Goal: Task Accomplishment & Management: Manage account settings

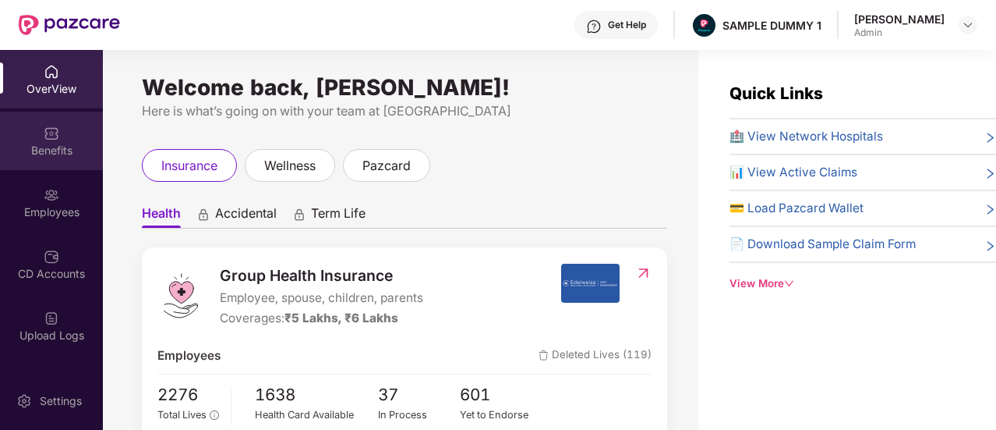
click at [39, 139] on div "Benefits" at bounding box center [51, 140] width 103 height 58
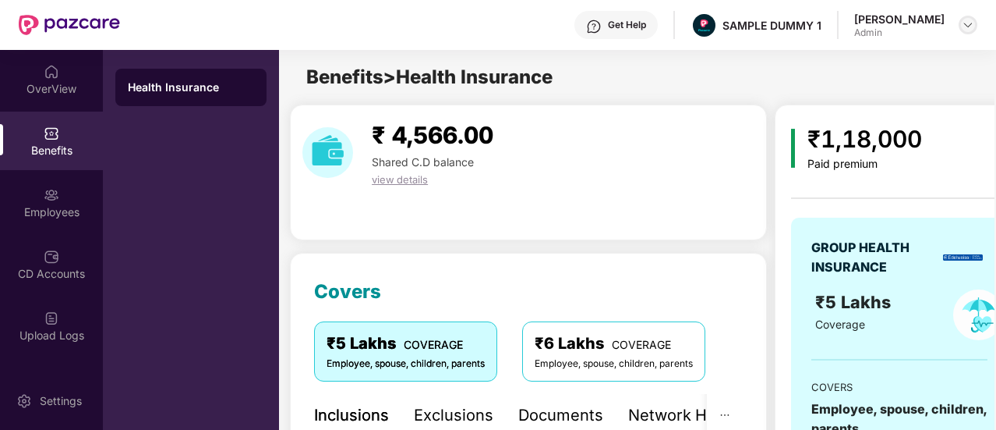
click at [970, 22] on img at bounding box center [968, 25] width 12 height 12
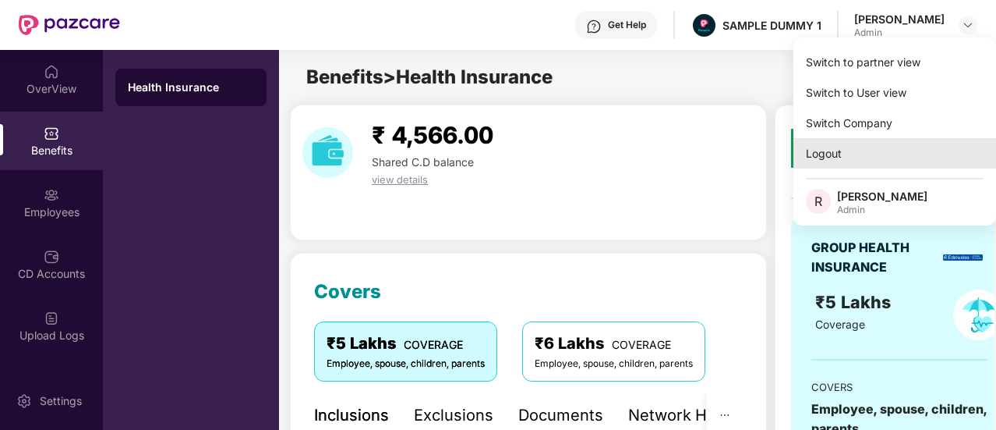
click at [826, 163] on div "Logout" at bounding box center [895, 153] width 203 height 30
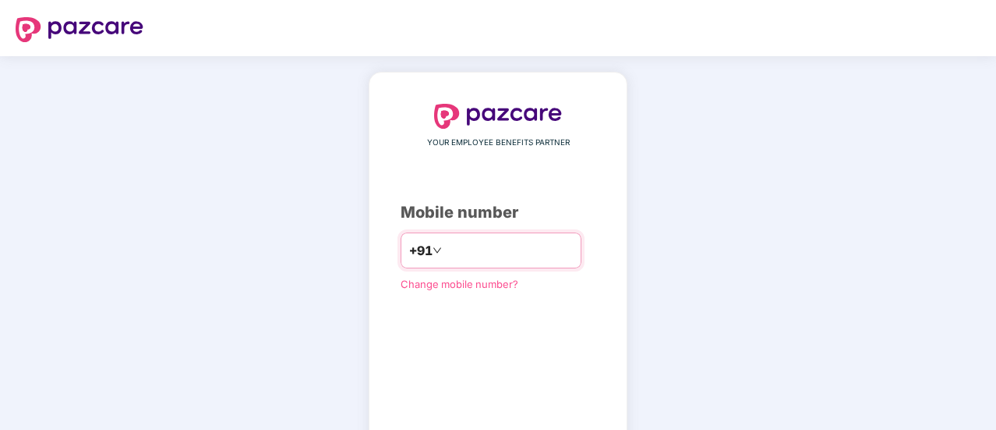
type input "**********"
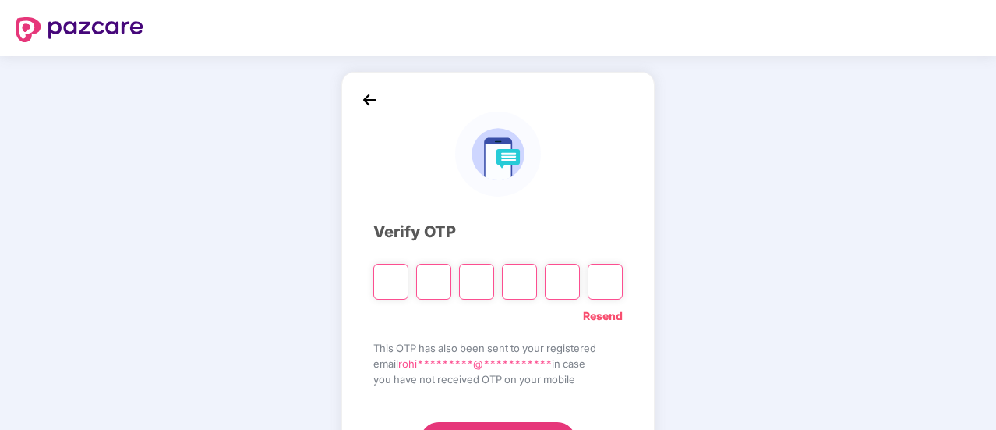
type input "*"
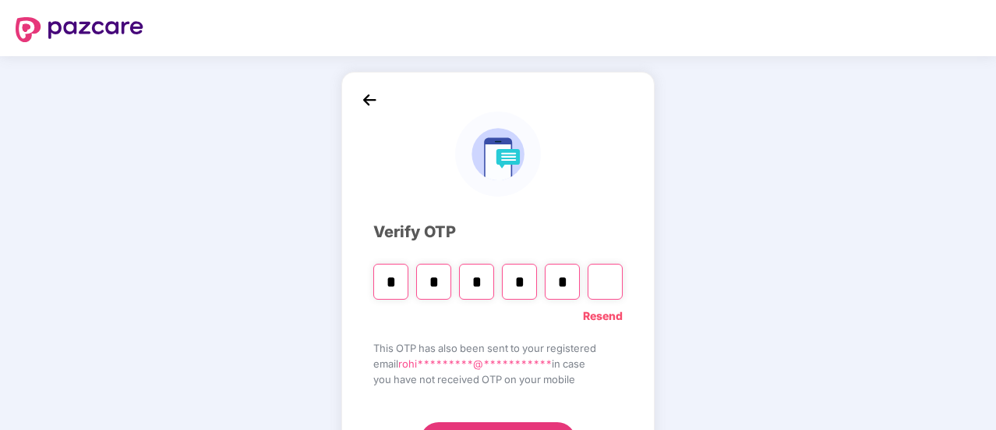
type input "*"
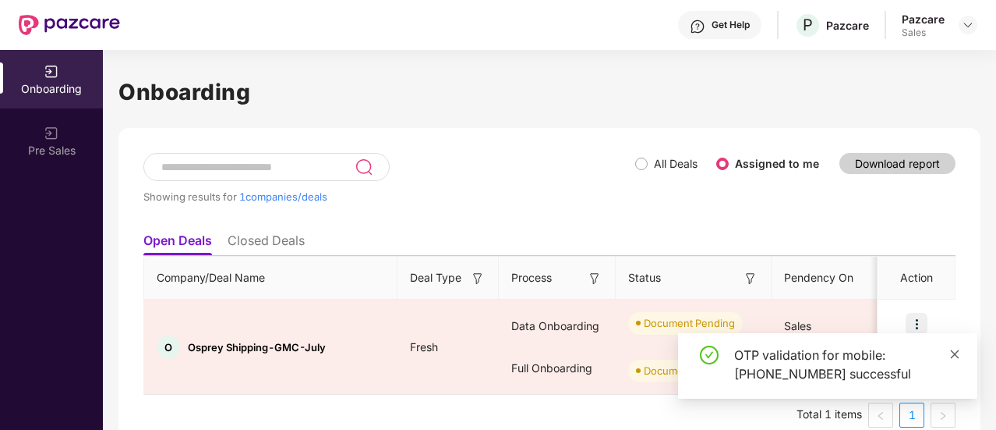
click at [953, 357] on icon "close" at bounding box center [954, 353] width 11 height 11
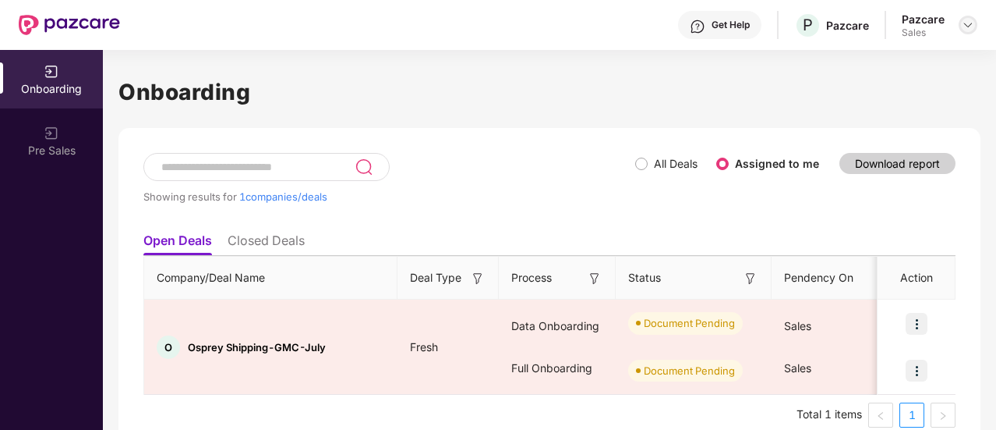
click at [968, 25] on img at bounding box center [968, 25] width 12 height 12
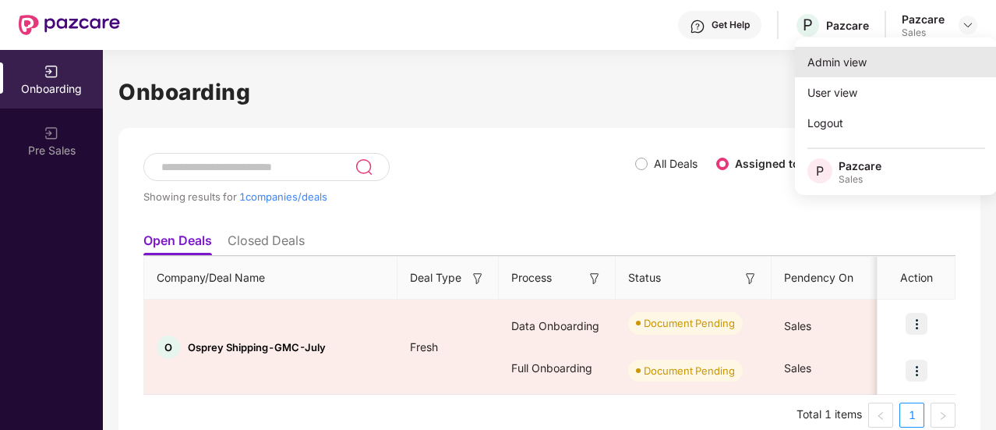
click at [905, 65] on div "Admin view" at bounding box center [896, 62] width 203 height 30
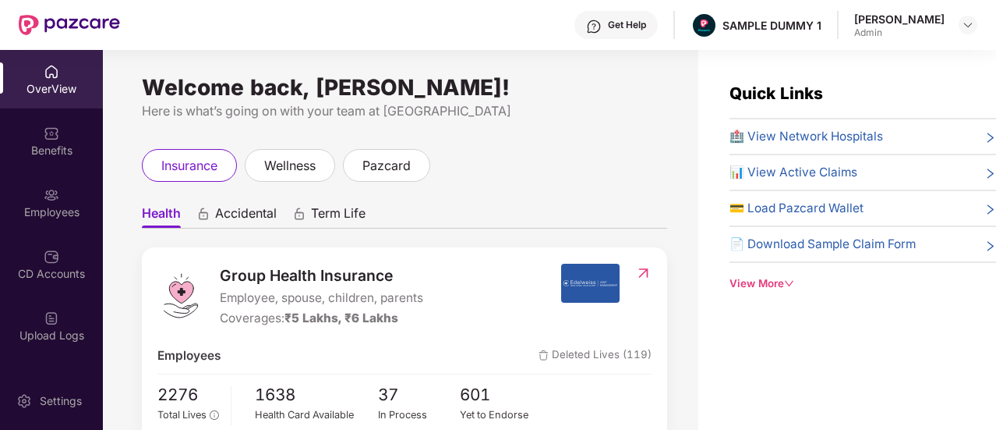
click at [739, 281] on div "View More" at bounding box center [863, 283] width 267 height 16
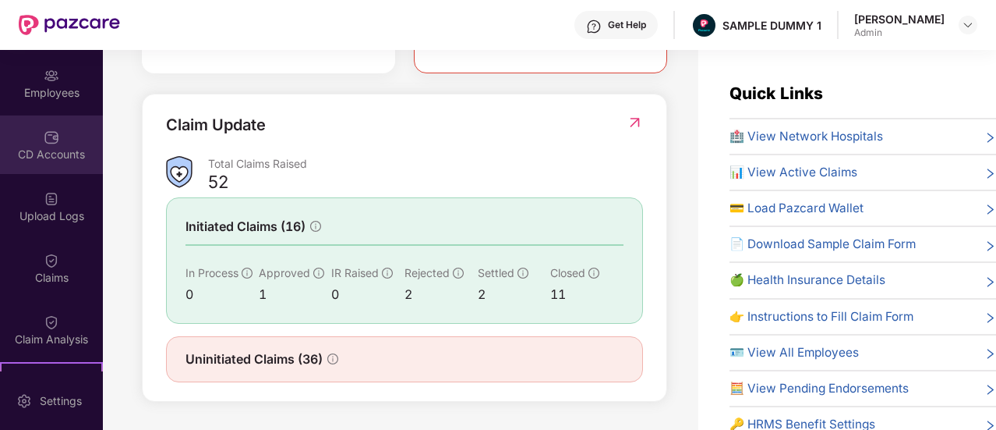
scroll to position [120, 0]
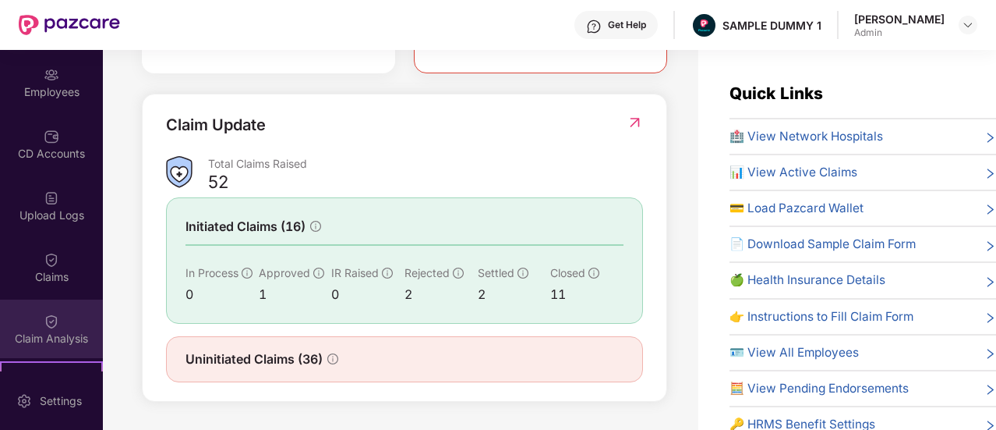
click at [61, 327] on div "Claim Analysis" at bounding box center [51, 328] width 103 height 58
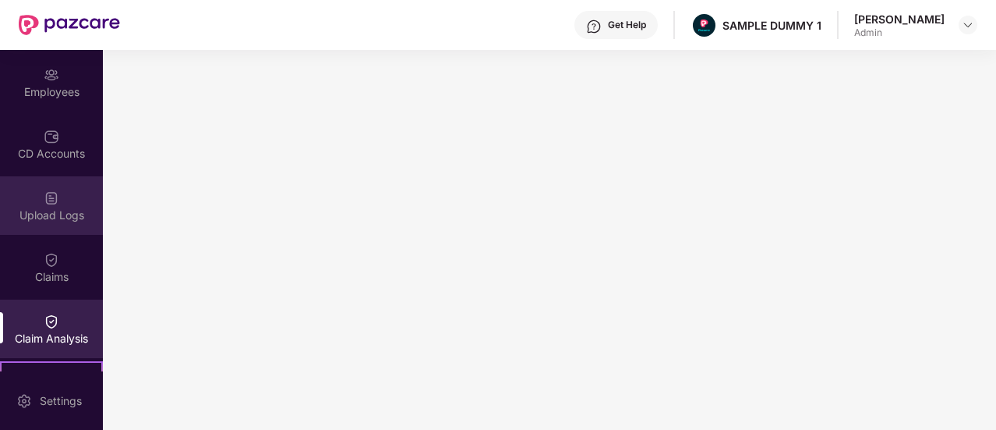
scroll to position [0, 0]
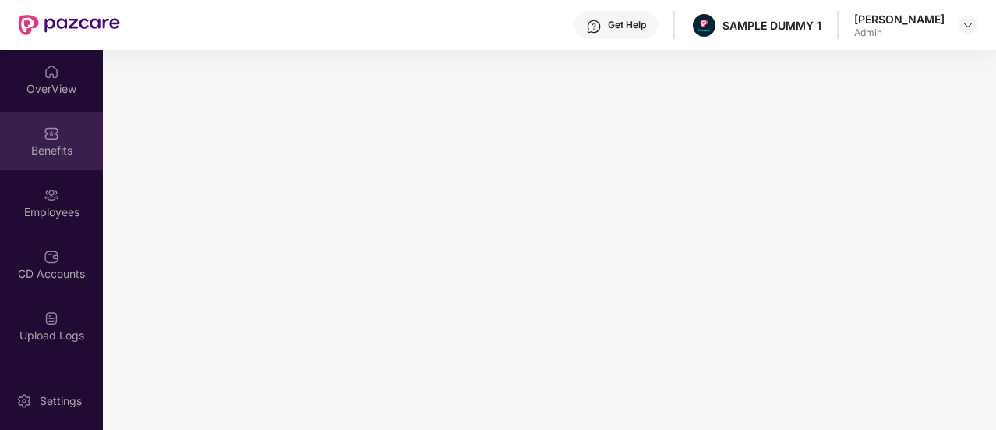
click at [47, 149] on div "Benefits" at bounding box center [51, 151] width 103 height 16
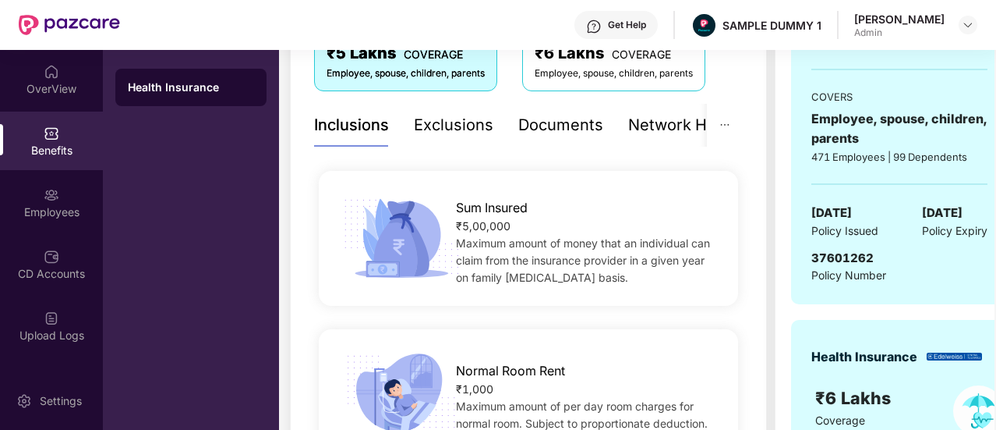
scroll to position [225, 0]
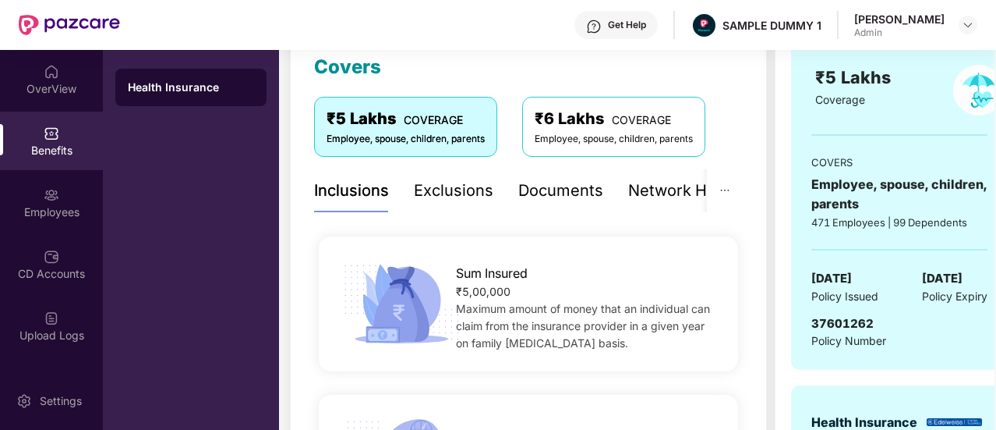
click at [558, 194] on div "Documents" at bounding box center [560, 191] width 85 height 24
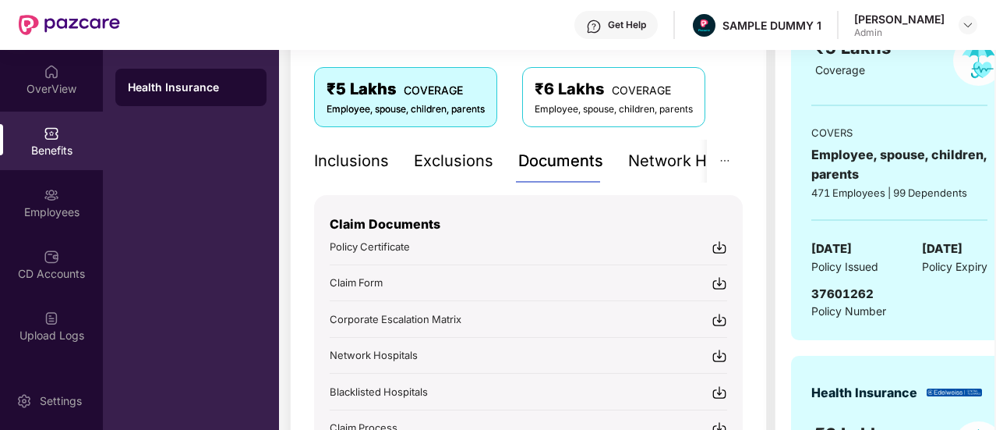
scroll to position [246, 0]
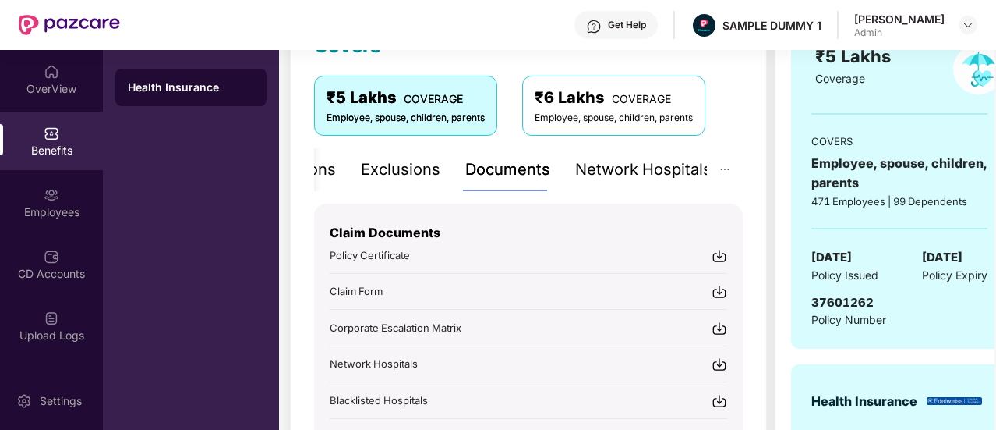
click at [645, 169] on div "Network Hospitals" at bounding box center [643, 169] width 136 height 24
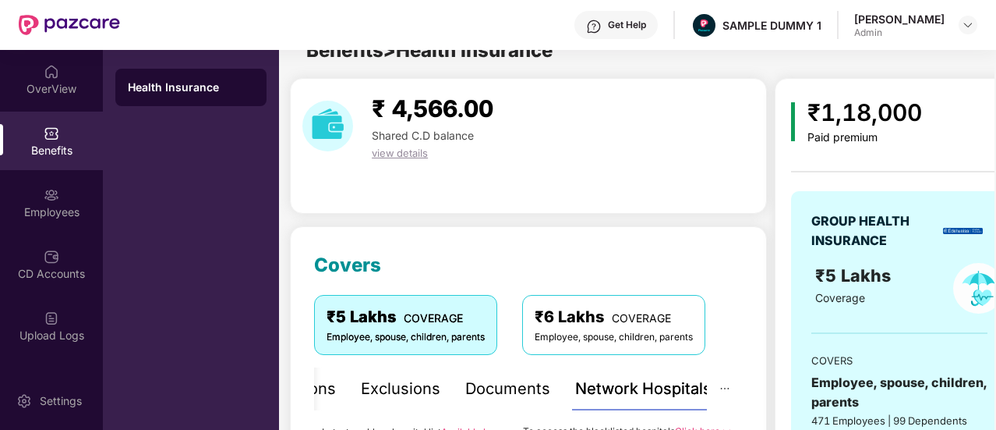
scroll to position [0, 0]
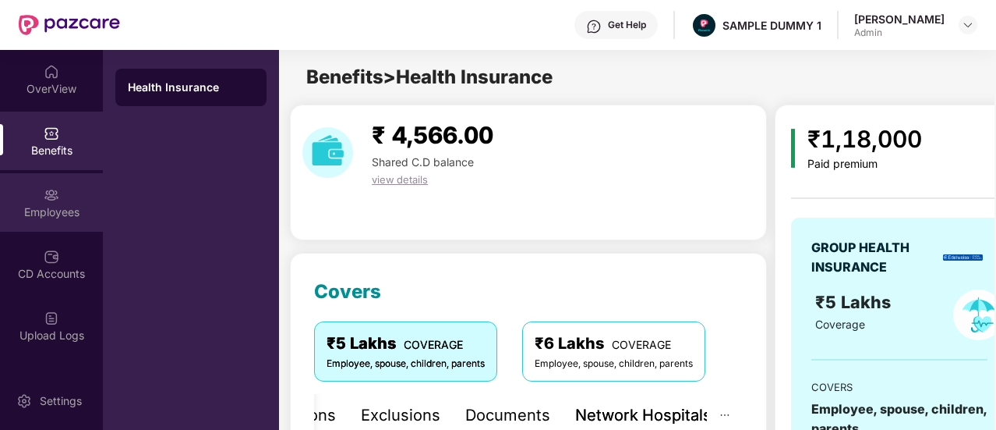
click at [60, 196] on div "Employees" at bounding box center [51, 202] width 103 height 58
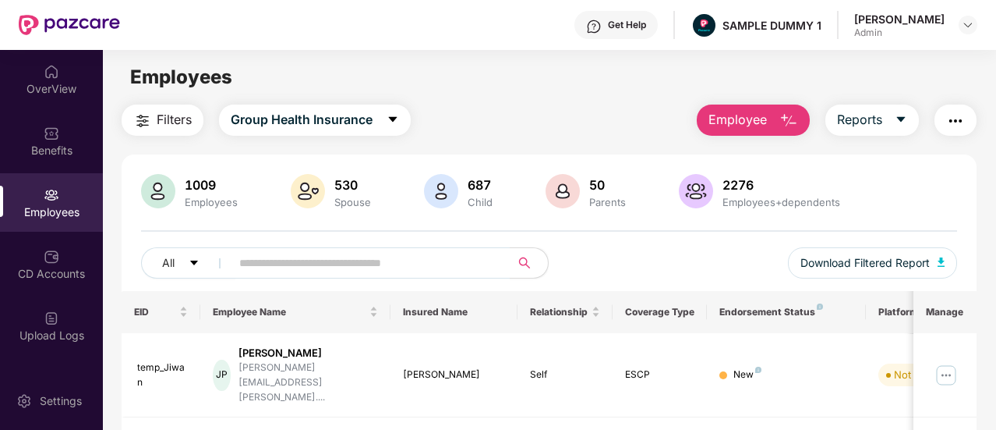
click at [753, 126] on span "Employee" at bounding box center [738, 119] width 58 height 19
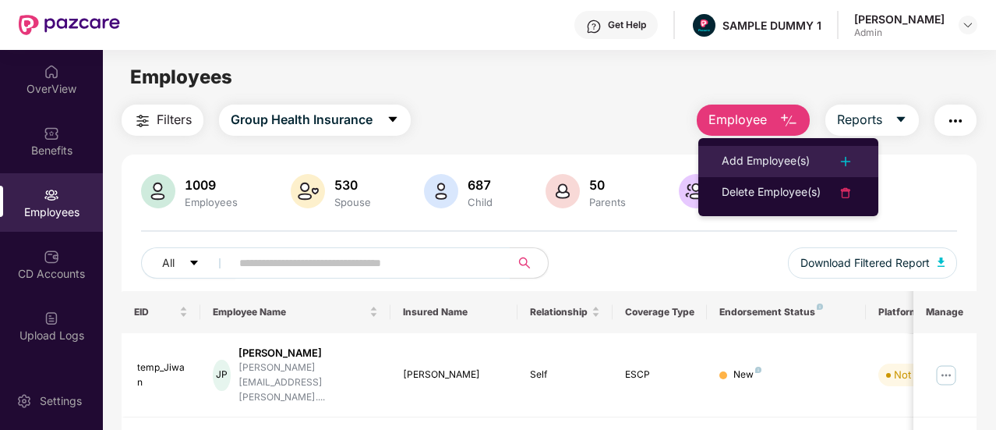
click at [753, 160] on div "Add Employee(s)" at bounding box center [766, 161] width 88 height 19
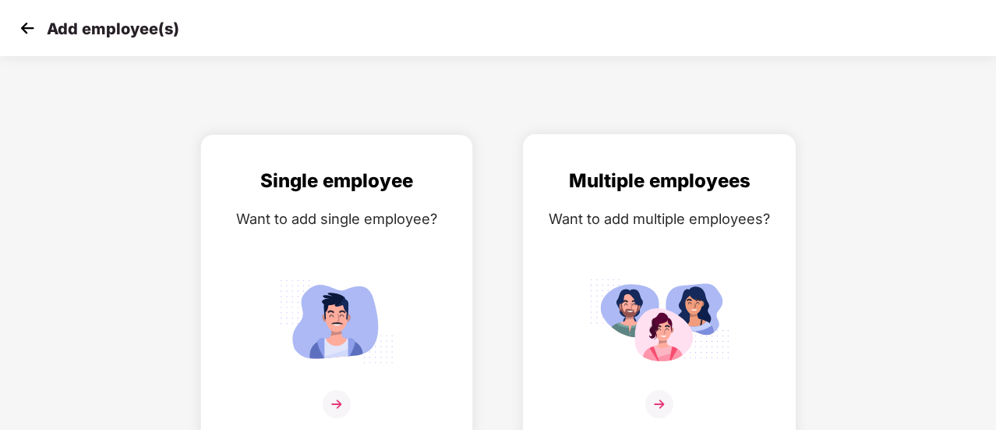
click at [625, 287] on img at bounding box center [659, 320] width 140 height 97
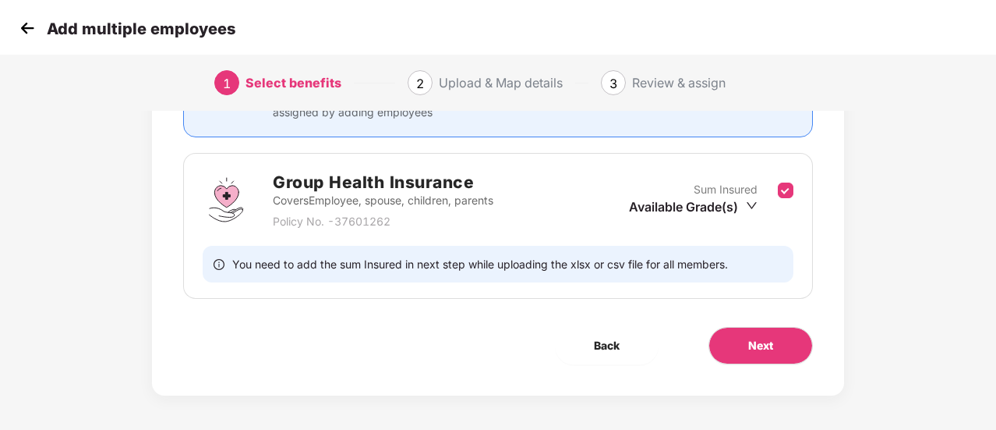
scroll to position [197, 0]
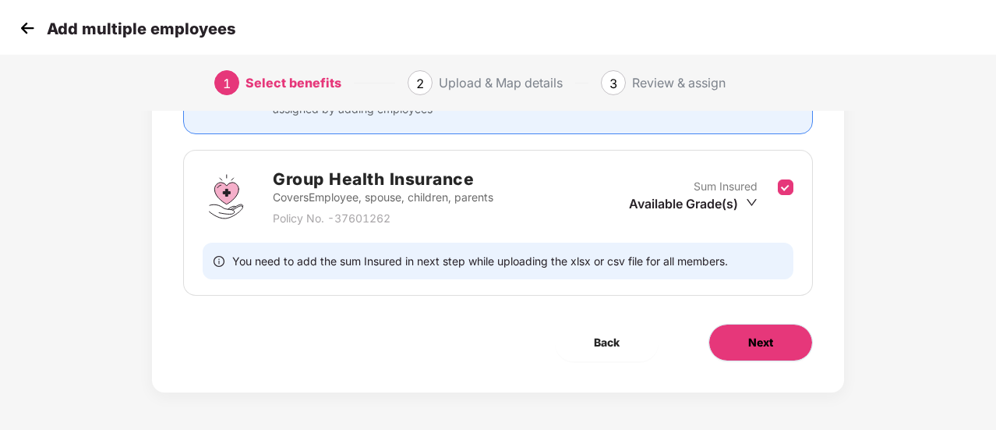
click at [751, 348] on span "Next" at bounding box center [760, 342] width 25 height 17
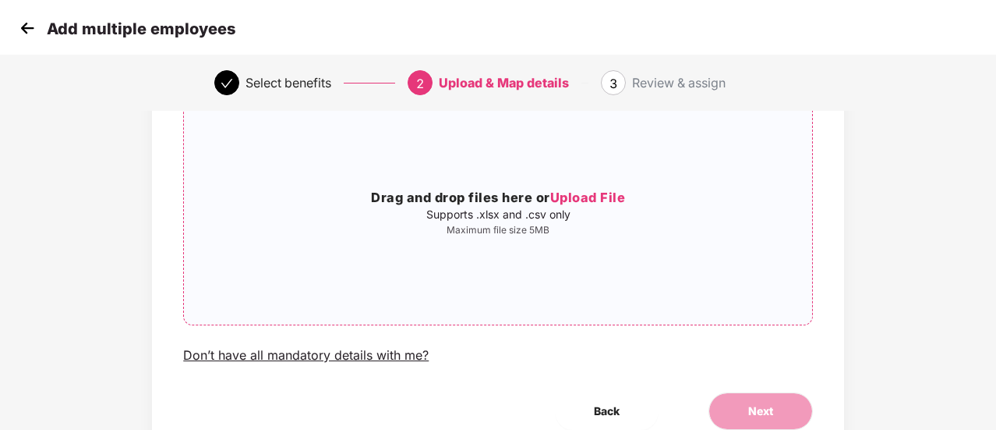
scroll to position [168, 0]
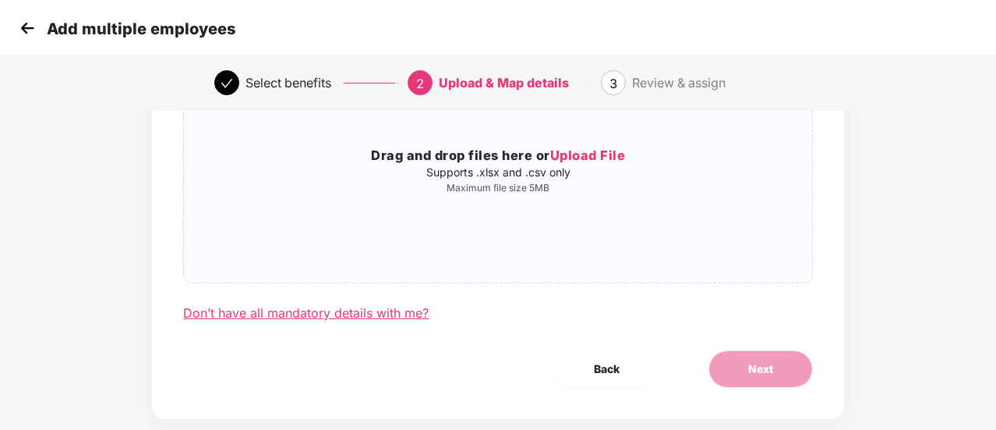
click at [344, 314] on div "Don’t have all mandatory details with me?" at bounding box center [306, 313] width 246 height 16
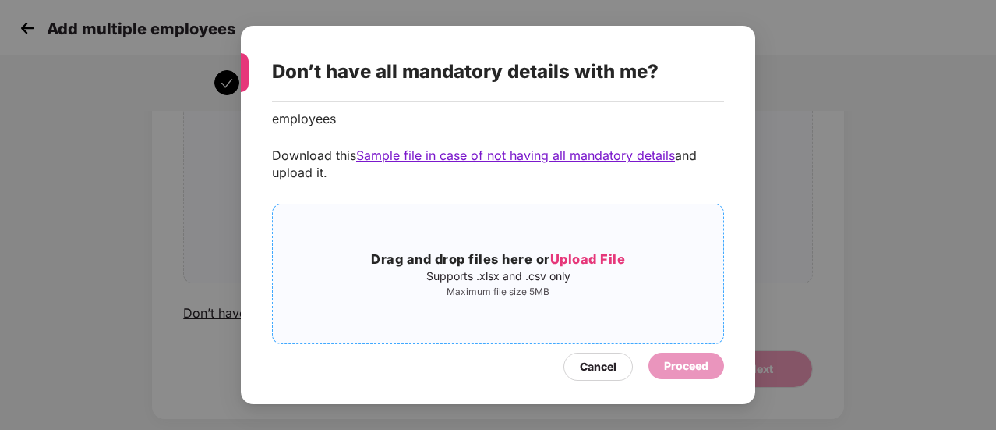
scroll to position [62, 0]
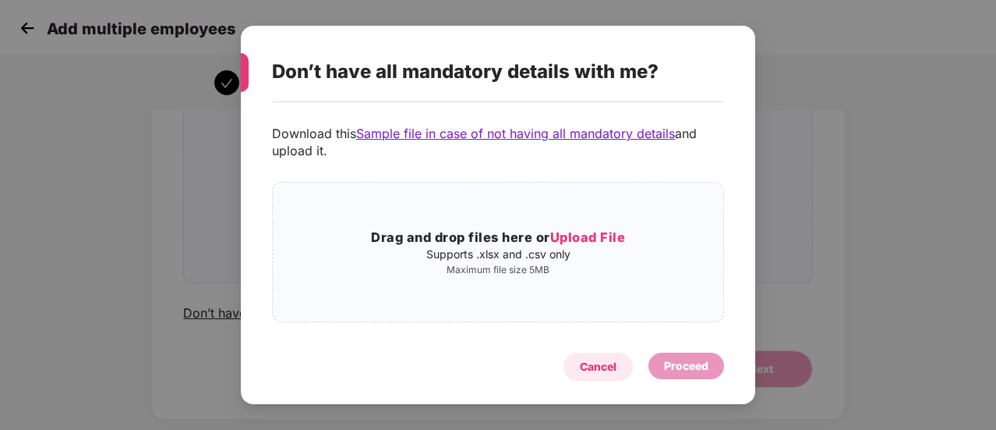
click at [589, 362] on div "Cancel" at bounding box center [598, 366] width 37 height 17
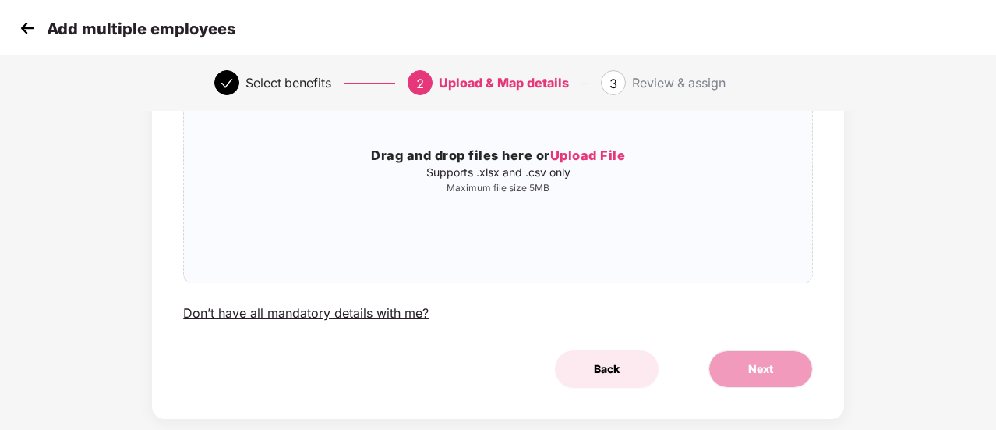
click at [599, 373] on span "Back" at bounding box center [607, 368] width 26 height 17
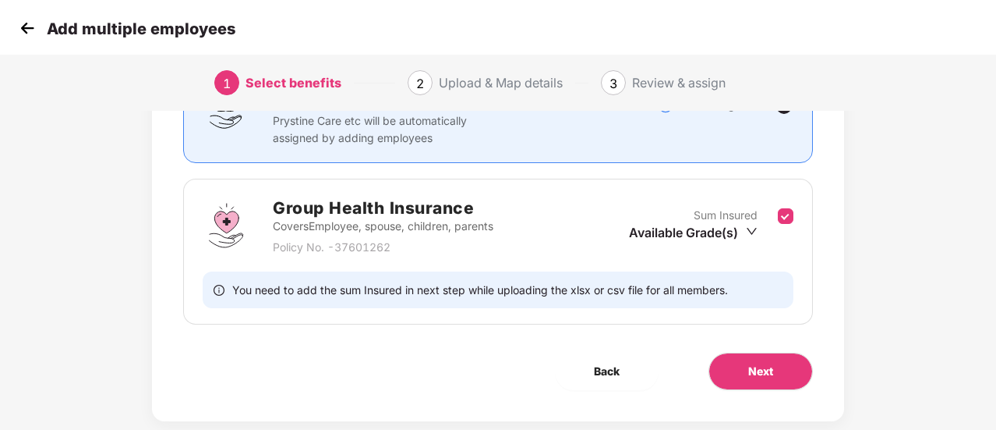
scroll to position [0, 0]
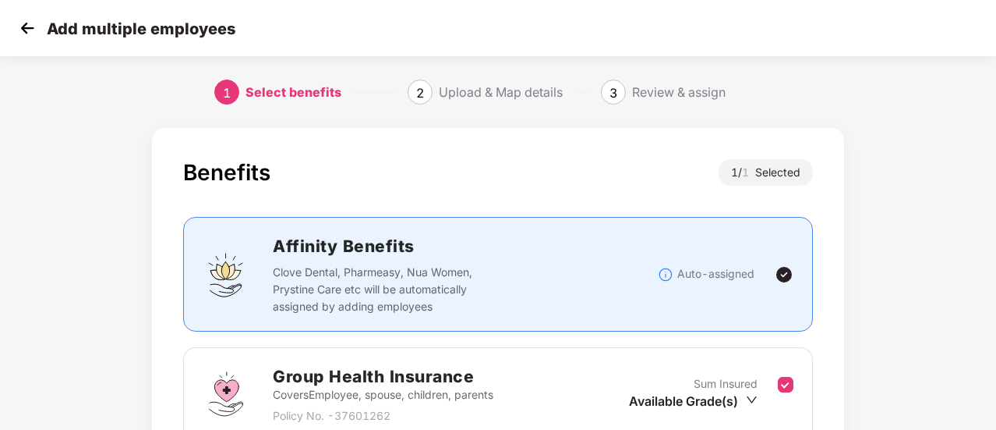
click at [23, 37] on img at bounding box center [27, 27] width 23 height 23
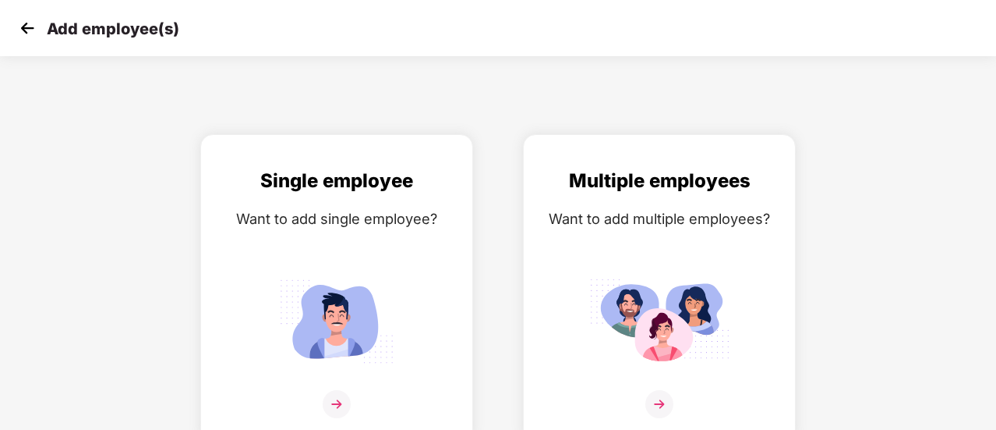
click at [27, 28] on img at bounding box center [27, 27] width 23 height 23
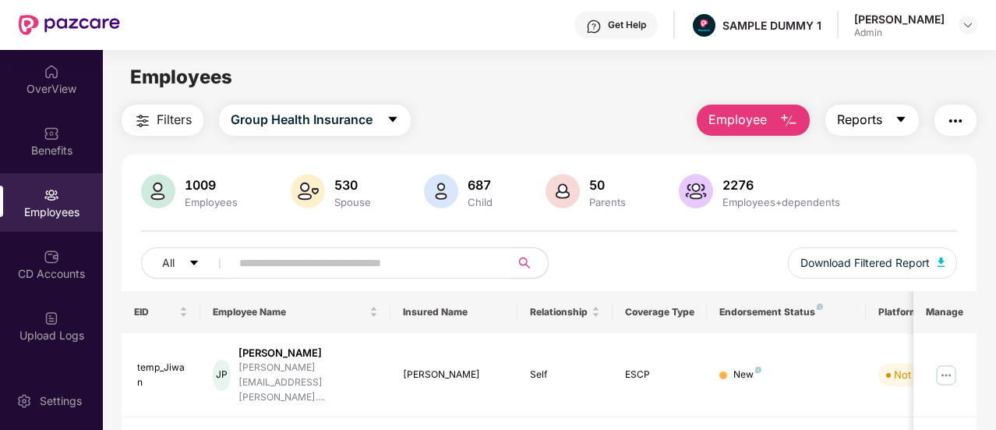
click at [856, 128] on span "Reports" at bounding box center [859, 119] width 45 height 19
click at [656, 247] on div "All Download Filtered Report" at bounding box center [549, 269] width 816 height 44
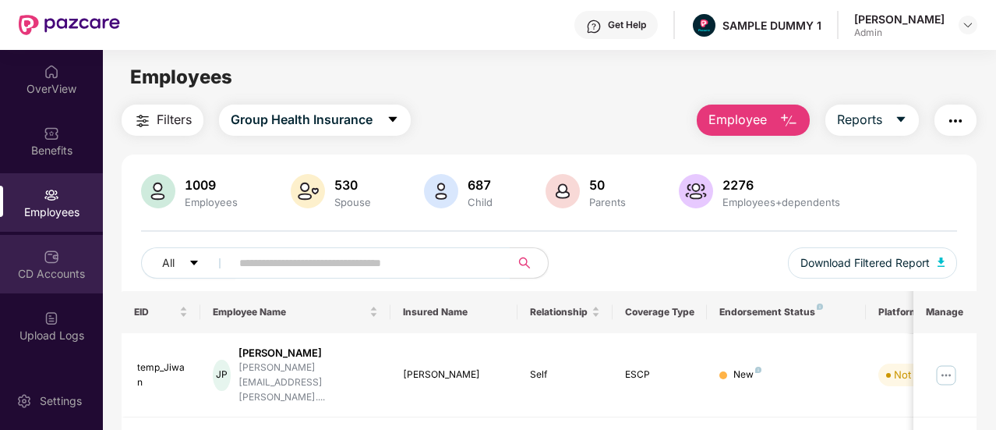
click at [64, 253] on div "CD Accounts" at bounding box center [51, 264] width 103 height 58
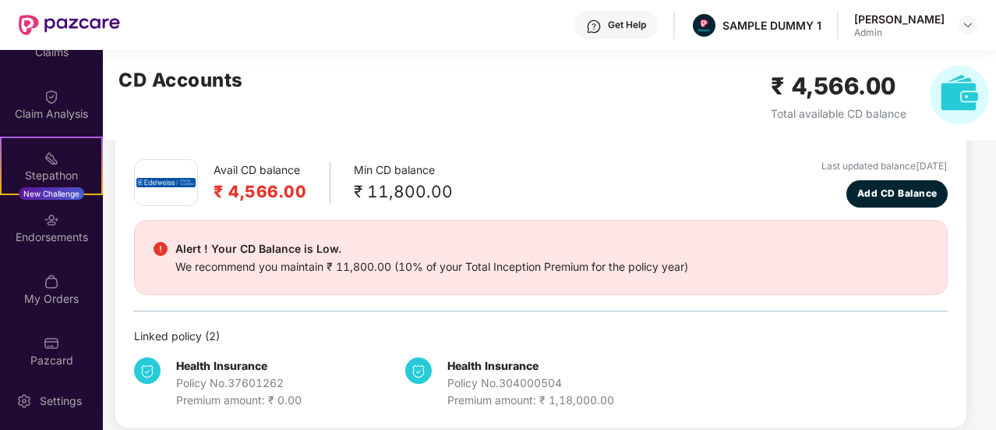
scroll to position [355, 0]
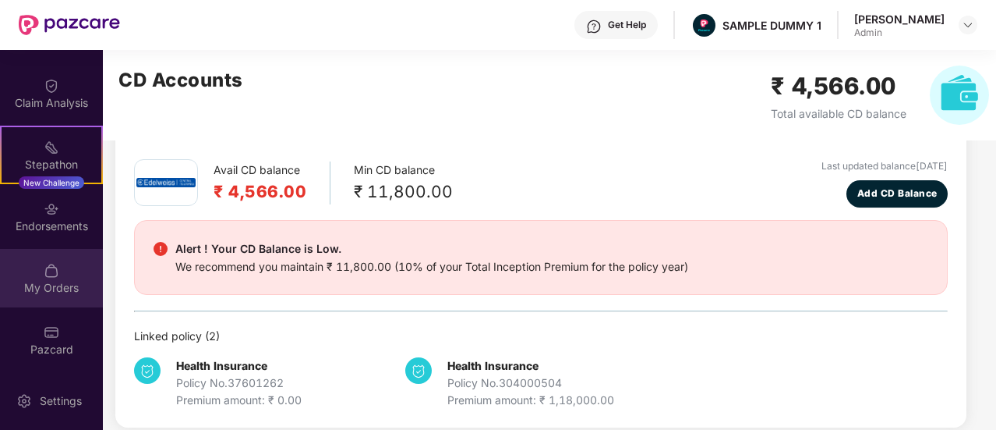
click at [47, 299] on div "My Orders" at bounding box center [51, 278] width 103 height 58
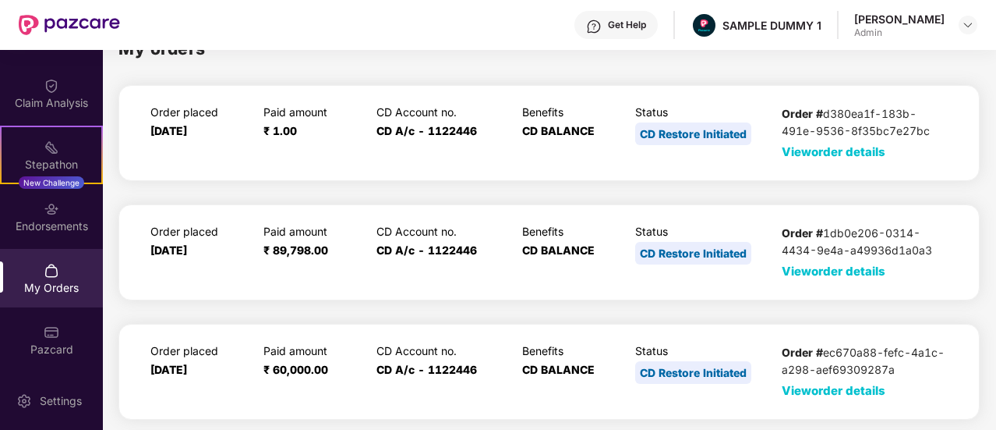
scroll to position [0, 0]
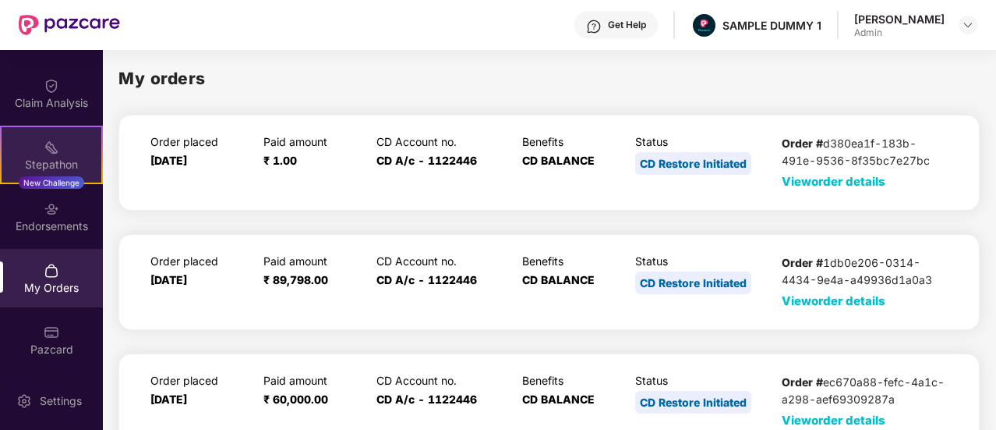
click at [54, 133] on div "Stepathon New Challenge" at bounding box center [51, 155] width 103 height 58
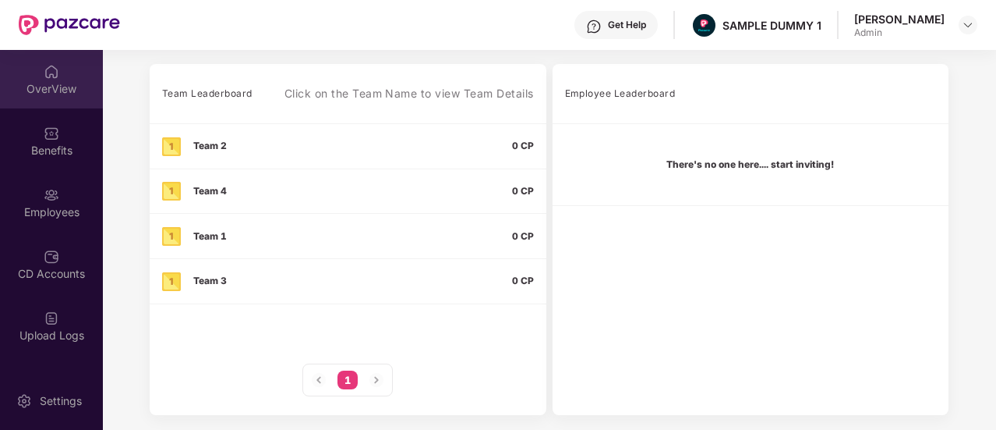
click at [54, 84] on div "OverView" at bounding box center [51, 89] width 103 height 16
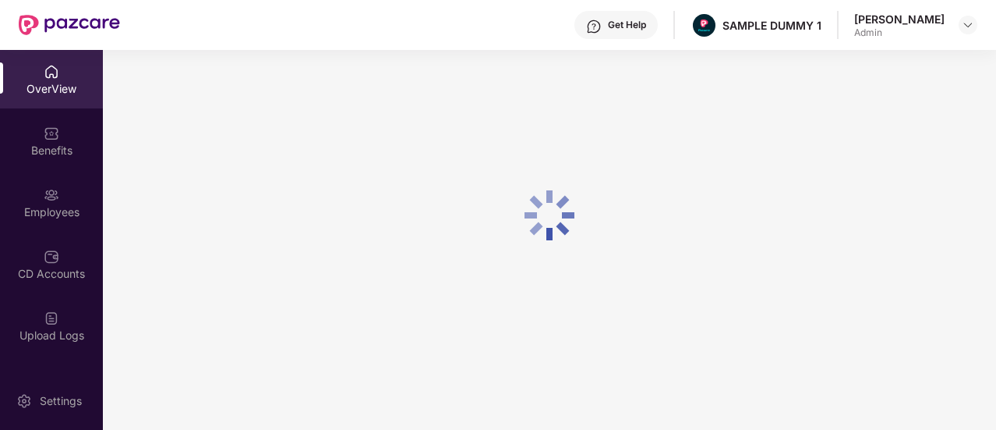
scroll to position [50, 0]
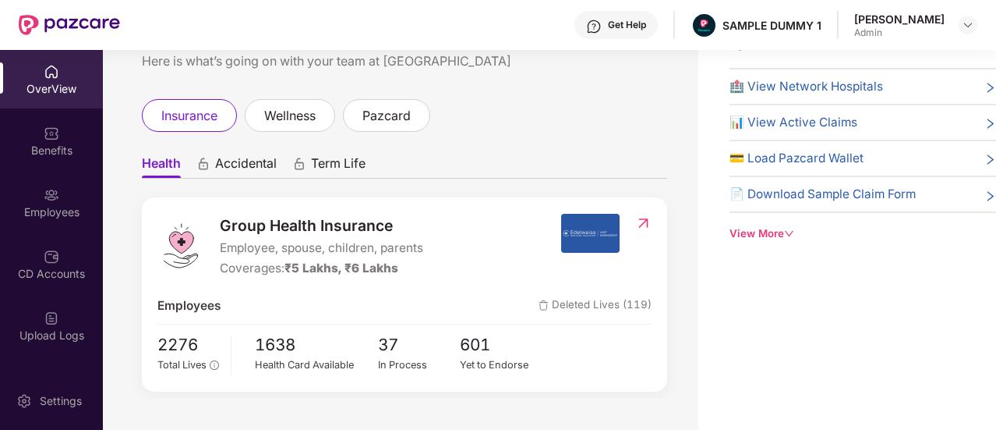
click at [745, 228] on div "View More" at bounding box center [863, 233] width 267 height 16
